Goal: Task Accomplishment & Management: Complete application form

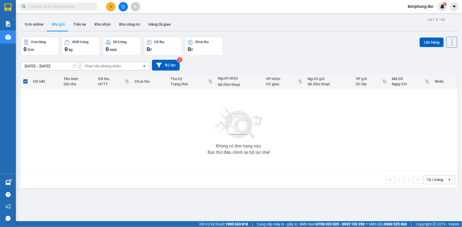
click at [111, 3] on button at bounding box center [110, 6] width 9 height 9
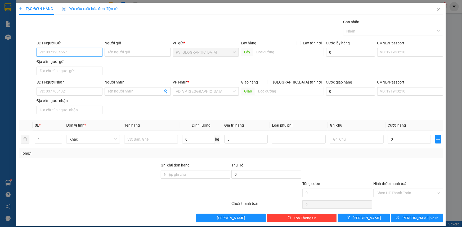
click at [70, 50] on input "SĐT Người Gửi" at bounding box center [70, 52] width 66 height 8
type input "0326310360"
click at [69, 64] on div "0326310360 - AN" at bounding box center [68, 63] width 59 height 6
type input "AN"
type input "0394406208"
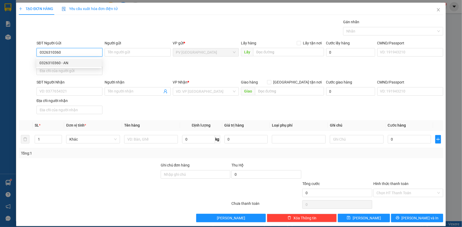
type input "LỘC"
type input "20.000"
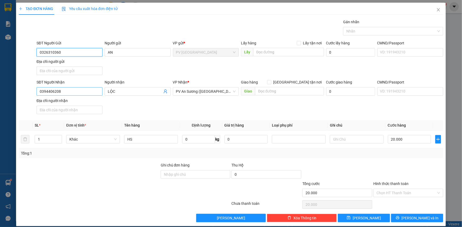
type input "0326310360"
drag, startPoint x: 45, startPoint y: 90, endPoint x: 25, endPoint y: 89, distance: 19.6
click at [25, 89] on div "SĐT Người Nhận 0394406208 Người nhận LỘC VP Nhận * PV An Sương ([GEOGRAPHIC_DAT…" at bounding box center [230, 97] width 425 height 37
type input "0969214560"
click at [119, 91] on input "LỘC" at bounding box center [135, 92] width 54 height 6
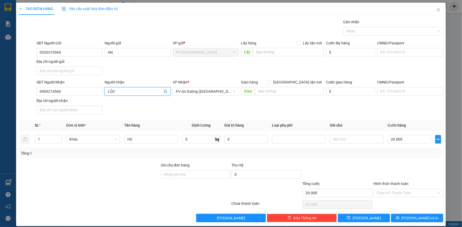
click at [119, 91] on input "LỘC" at bounding box center [135, 92] width 54 height 6
type input "j"
drag, startPoint x: 222, startPoint y: 90, endPoint x: 193, endPoint y: 102, distance: 31.8
click at [165, 100] on div "SĐT Người Nhận 0969214560 Người nhận khải khải VP Nhận * PV An Sương ([GEOGRAPH…" at bounding box center [239, 97] width 408 height 37
click at [180, 90] on span "PV An Sương ([GEOGRAPHIC_DATA])" at bounding box center [206, 92] width 60 height 8
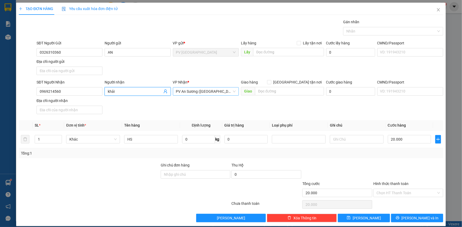
type input "khải"
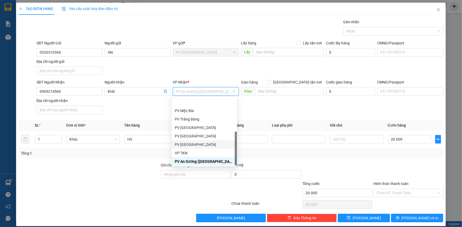
scroll to position [34, 0]
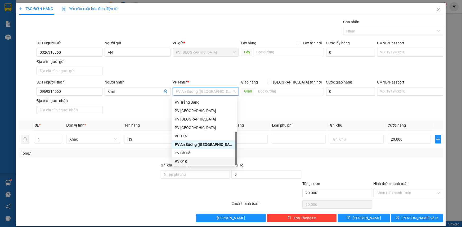
click at [194, 161] on div "PV Q10" at bounding box center [204, 162] width 59 height 6
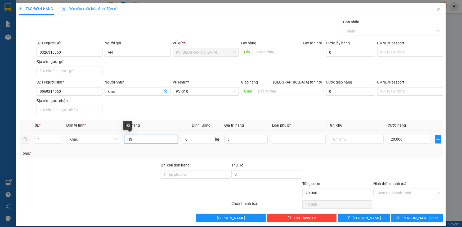
click at [138, 141] on input "HS" at bounding box center [151, 139] width 54 height 8
type input "cà na"
click at [403, 136] on input "20.000" at bounding box center [409, 139] width 43 height 8
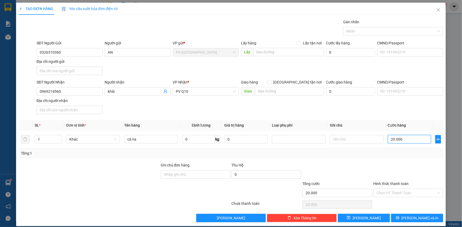
type input "3"
type input "30"
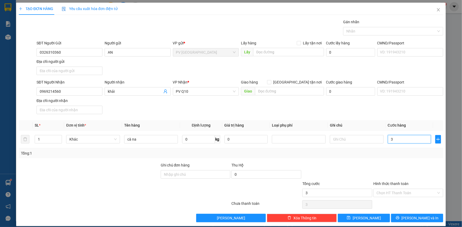
type input "30"
type input "300"
type input "3.000"
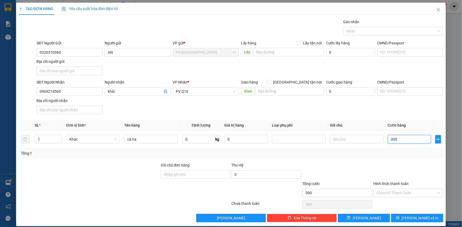
type input "3.000"
type input "30.000"
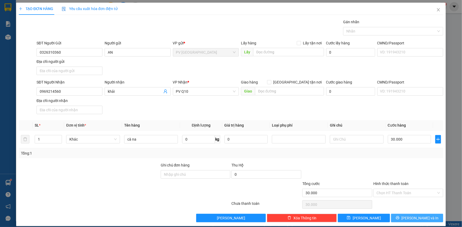
click at [415, 219] on span "[PERSON_NAME] và In" at bounding box center [419, 218] width 37 height 6
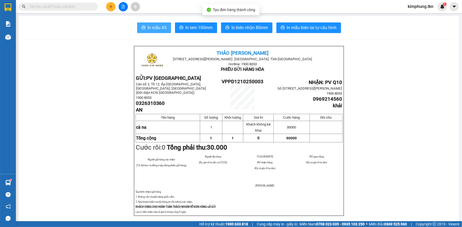
click at [157, 26] on span "In mẫu A5" at bounding box center [157, 27] width 19 height 7
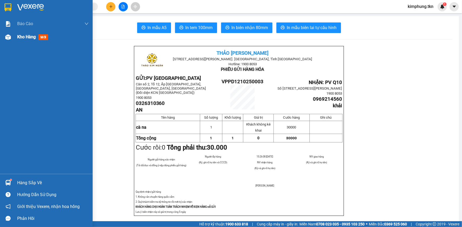
drag, startPoint x: 18, startPoint y: 43, endPoint x: 21, endPoint y: 39, distance: 4.7
click at [19, 43] on div "Kho hàng mới" at bounding box center [52, 36] width 71 height 13
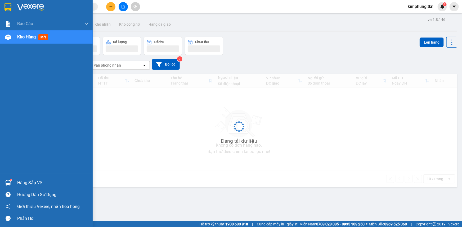
click at [21, 39] on span "Kho hàng" at bounding box center [26, 36] width 19 height 5
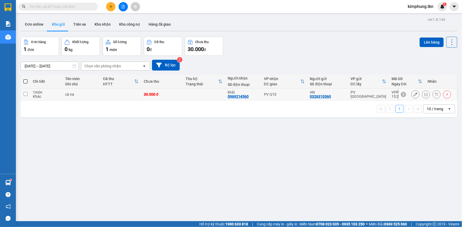
click at [150, 97] on td "30.000 đ" at bounding box center [162, 95] width 42 height 12
checkbox input "true"
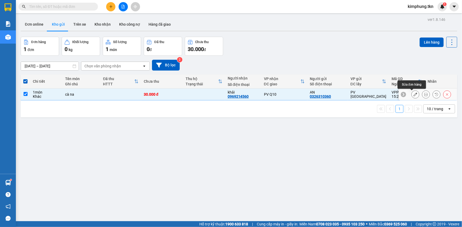
click at [413, 93] on icon at bounding box center [415, 95] width 4 height 4
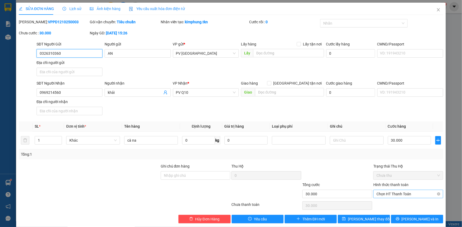
click at [400, 193] on span "Chọn HT Thanh Toán" at bounding box center [407, 194] width 63 height 8
click at [399, 201] on div "Tại văn phòng" at bounding box center [404, 204] width 69 height 8
type input "0"
click at [376, 220] on button "[PERSON_NAME] thay đổi" at bounding box center [364, 219] width 52 height 8
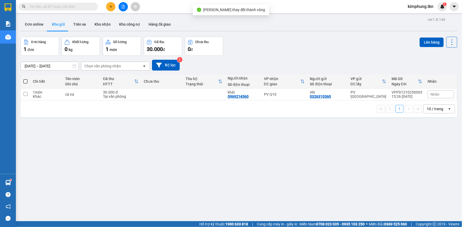
click at [57, 25] on button "Kho gửi" at bounding box center [58, 24] width 21 height 13
click at [24, 79] on span at bounding box center [25, 81] width 4 height 4
click at [25, 79] on input "checkbox" at bounding box center [25, 79] width 0 height 0
checkbox input "true"
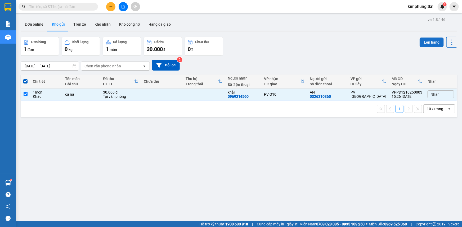
drag, startPoint x: 428, startPoint y: 37, endPoint x: 427, endPoint y: 41, distance: 4.9
click at [428, 38] on div "Lên hàng" at bounding box center [438, 42] width 38 height 11
click at [427, 41] on button "Lên hàng" at bounding box center [431, 43] width 24 height 10
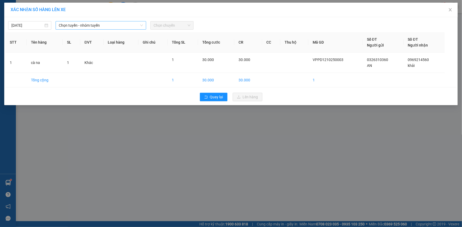
click at [121, 26] on span "Chọn tuyến - nhóm tuyến" at bounding box center [101, 25] width 84 height 8
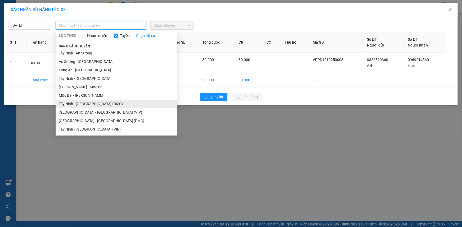
click at [92, 103] on li "Tây Ninh - [GEOGRAPHIC_DATA] (DMC)" at bounding box center [117, 104] width 122 height 8
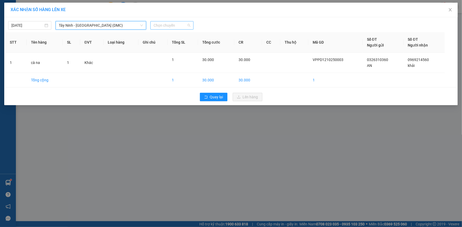
click at [176, 25] on span "Chọn chuyến" at bounding box center [171, 25] width 37 height 8
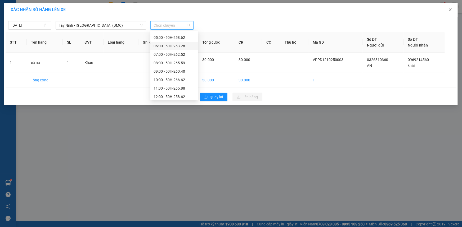
scroll to position [67, 0]
click at [176, 79] on div "15:00 - 50E-076.93" at bounding box center [173, 79] width 41 height 6
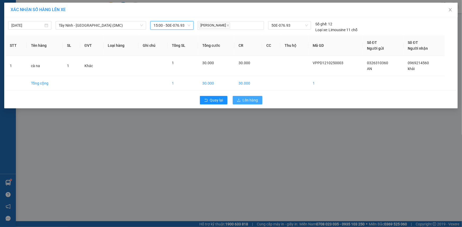
click at [248, 98] on span "Lên hàng" at bounding box center [250, 100] width 15 height 6
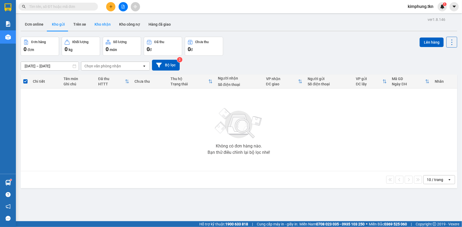
click at [104, 26] on button "Kho nhận" at bounding box center [102, 24] width 25 height 13
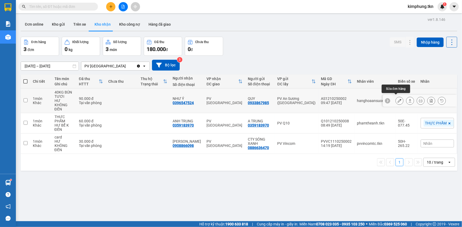
click at [395, 97] on button at bounding box center [398, 100] width 7 height 9
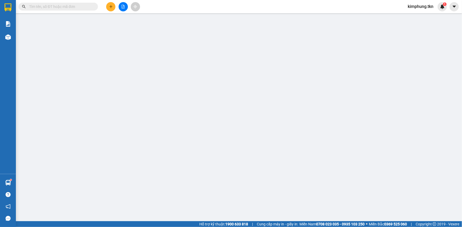
type input "0933867985"
type input "QUY"
type input "0396547524"
type input "NHƯ Ý"
type input "90.000"
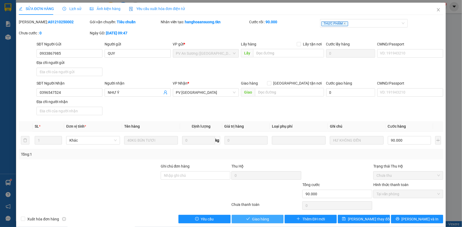
click at [261, 220] on span "Giao hàng" at bounding box center [260, 219] width 17 height 6
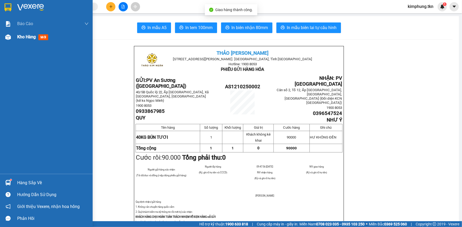
click at [21, 37] on span "Kho hàng" at bounding box center [26, 36] width 19 height 5
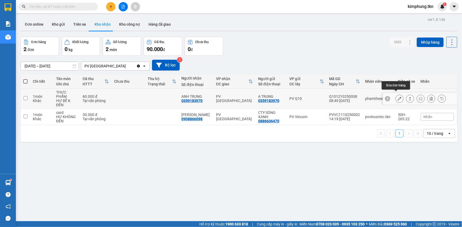
click at [397, 97] on icon at bounding box center [399, 99] width 4 height 4
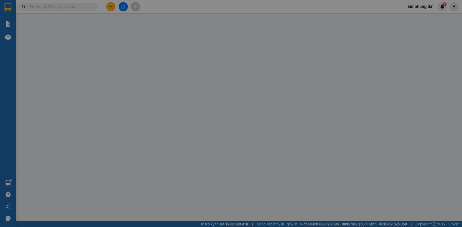
type input "0359183970"
type input "A TRUNG"
type input "0359183970"
type input "ANH TRUNG"
type input "60.000"
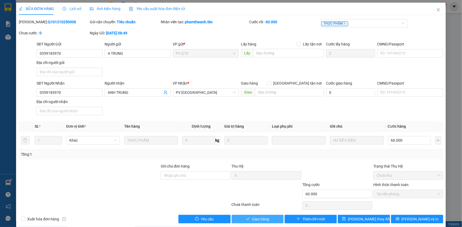
click at [267, 217] on button "Giao hàng" at bounding box center [257, 219] width 52 height 8
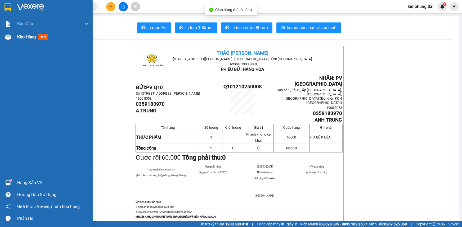
click at [16, 37] on div "Kho hàng mới" at bounding box center [46, 36] width 93 height 13
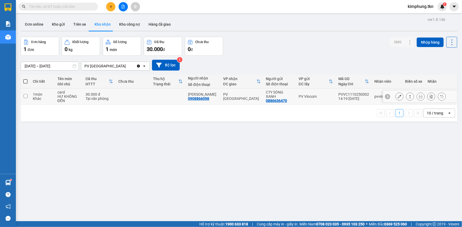
click at [26, 95] on input "checkbox" at bounding box center [26, 96] width 4 height 4
checkbox input "true"
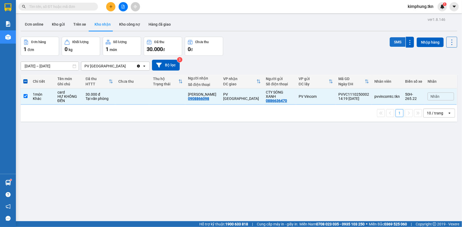
click at [390, 45] on button "SMS" at bounding box center [397, 42] width 16 height 10
click at [390, 45] on button "SMS" at bounding box center [397, 42] width 16 height 11
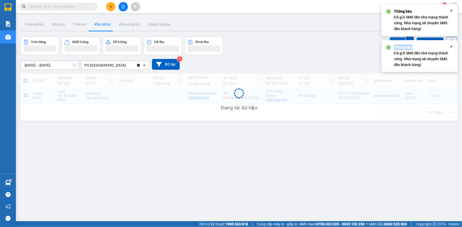
click at [390, 45] on icon at bounding box center [388, 48] width 6 height 6
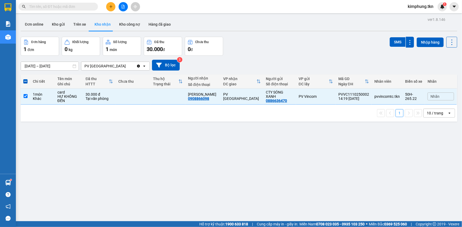
click at [131, 162] on div "ver 1.8.146 Đơn online Kho gửi Trên xe Kho nhận Kho công nợ Hàng đã giao Đơn hà…" at bounding box center [239, 129] width 440 height 227
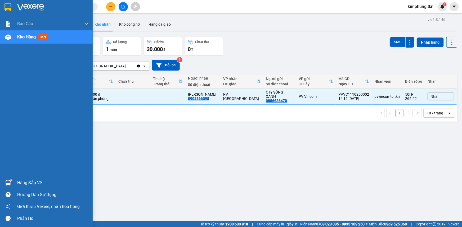
click at [21, 181] on div "Hàng sắp về" at bounding box center [52, 183] width 71 height 8
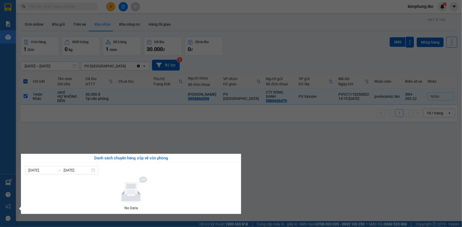
click at [266, 172] on section "Kết quả tìm kiếm ( 0 ) Bộ lọc No Data kimphung.tkn 1 Báo cáo Mẫu 1: Báo cáo dòn…" at bounding box center [231, 113] width 462 height 227
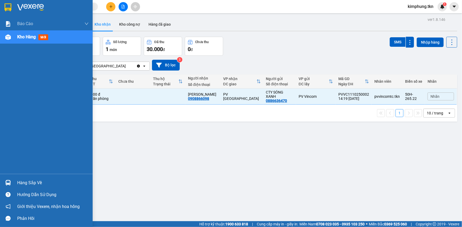
click at [24, 37] on span "Kho hàng" at bounding box center [26, 36] width 19 height 5
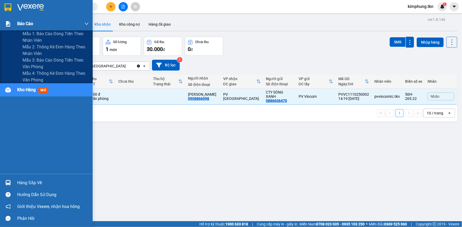
click at [23, 24] on span "Báo cáo" at bounding box center [25, 23] width 16 height 7
